Goal: Navigation & Orientation: Find specific page/section

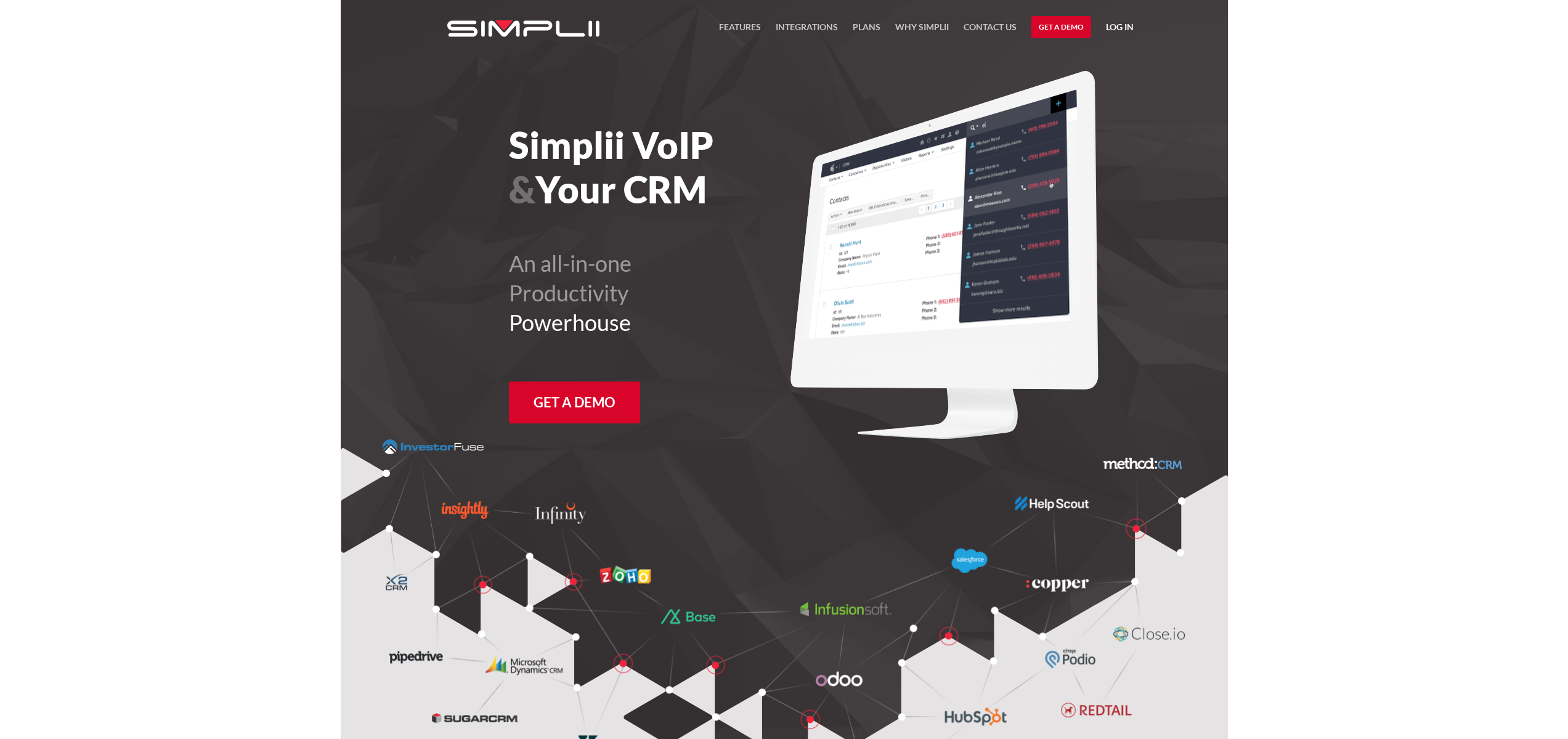
click at [1118, 29] on link "Log in" at bounding box center [1120, 29] width 28 height 18
click at [1101, 65] on link "Manager Portal" at bounding box center [1088, 64] width 78 height 20
click at [1061, 84] on link "Payment Portal" at bounding box center [1088, 83] width 75 height 20
click at [1122, 26] on link "Log in" at bounding box center [1120, 29] width 28 height 18
click at [1094, 53] on div "Manager Portal Payment Portal" at bounding box center [1088, 74] width 111 height 56
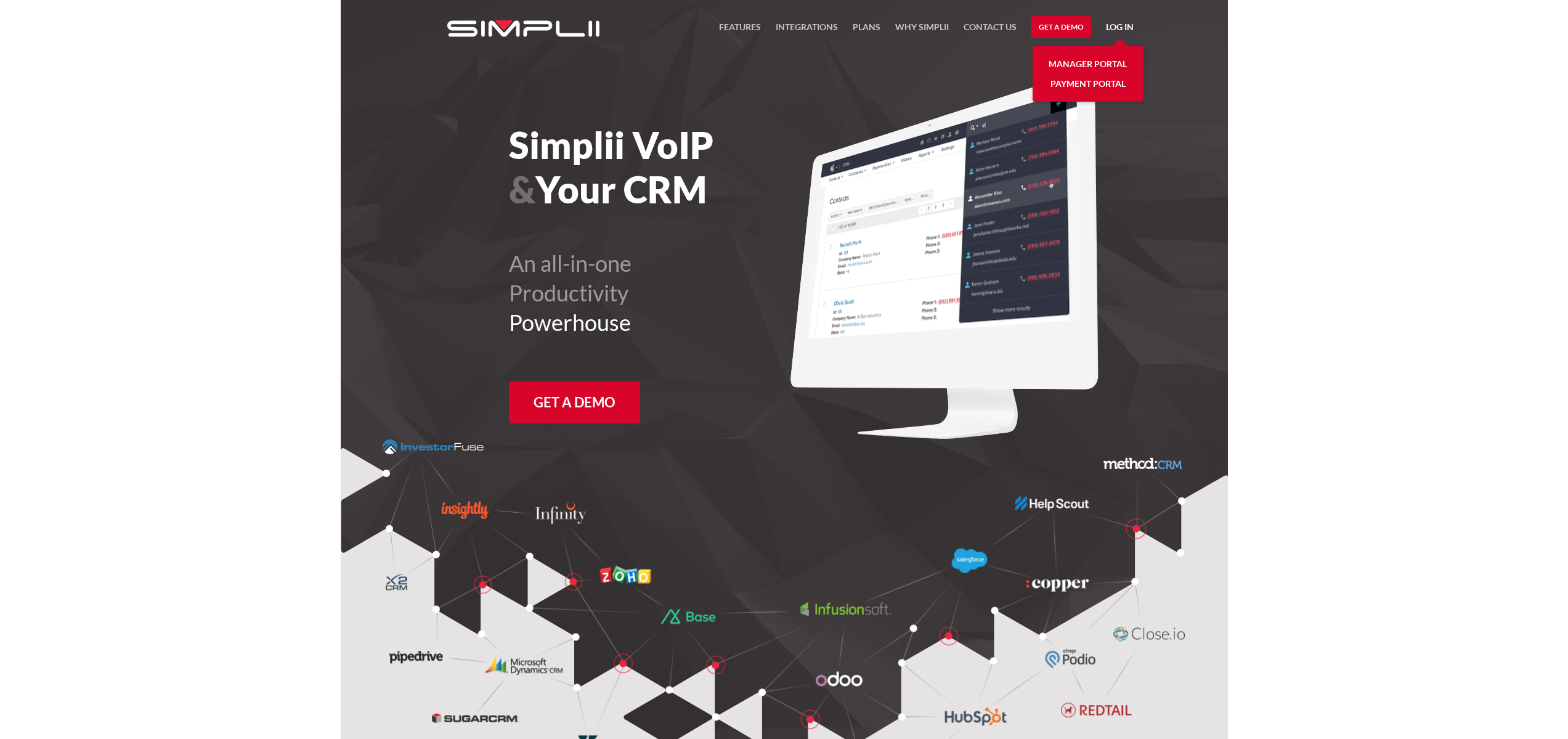
click at [1099, 68] on link "Manager Portal" at bounding box center [1088, 64] width 78 height 20
click at [1077, 83] on link "Payment Portal" at bounding box center [1088, 83] width 75 height 20
